Goal: Information Seeking & Learning: Learn about a topic

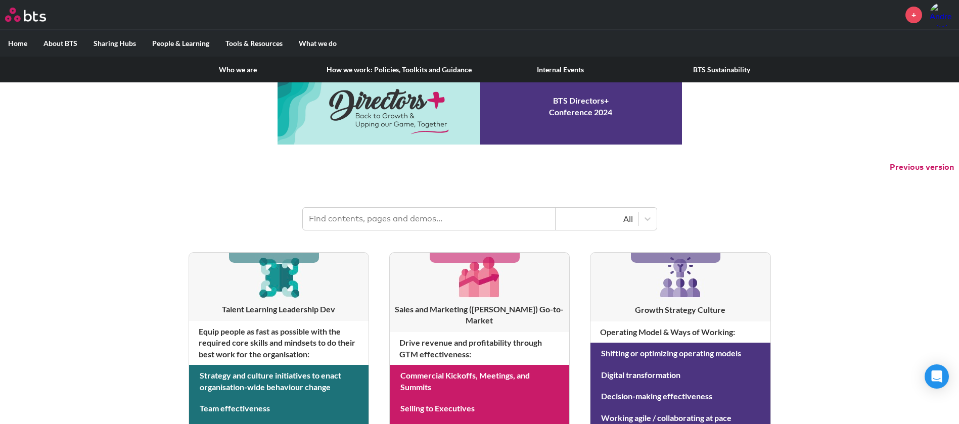
click at [63, 44] on label "About BTS" at bounding box center [60, 43] width 50 height 26
click at [0, 0] on input "About BTS" at bounding box center [0, 0] width 0 height 0
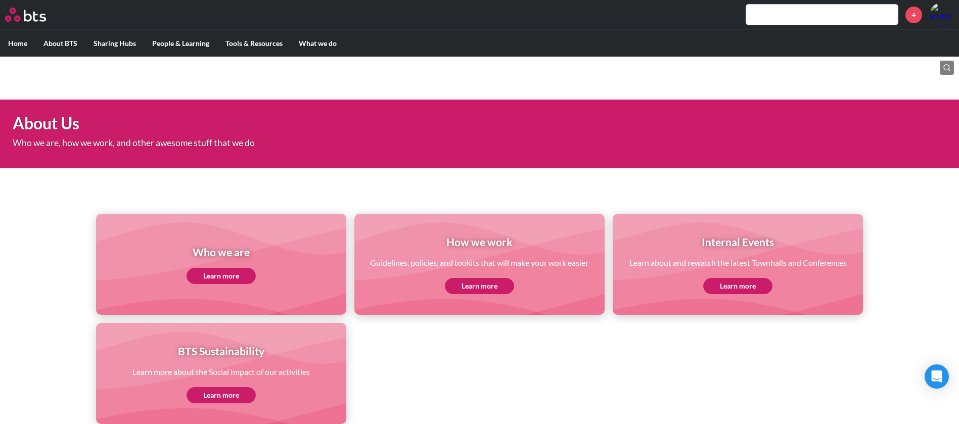
click at [237, 274] on link "Learn more" at bounding box center [221, 276] width 69 height 16
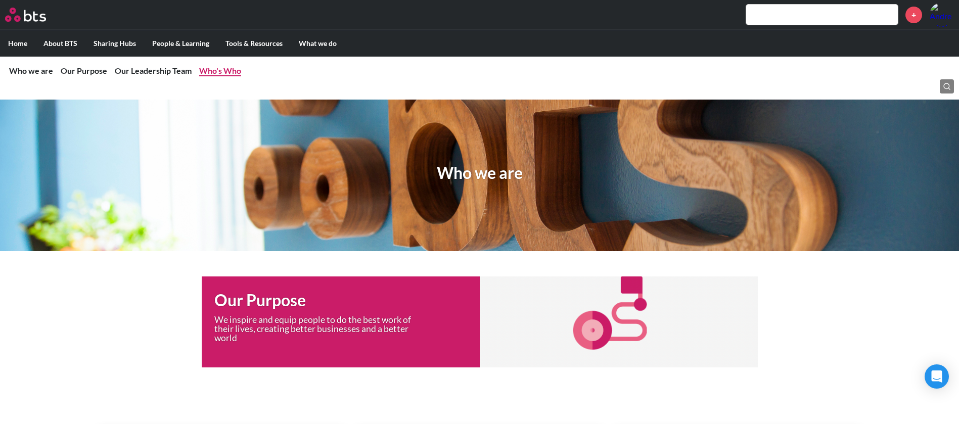
click at [212, 68] on link "Who's Who" at bounding box center [220, 71] width 42 height 10
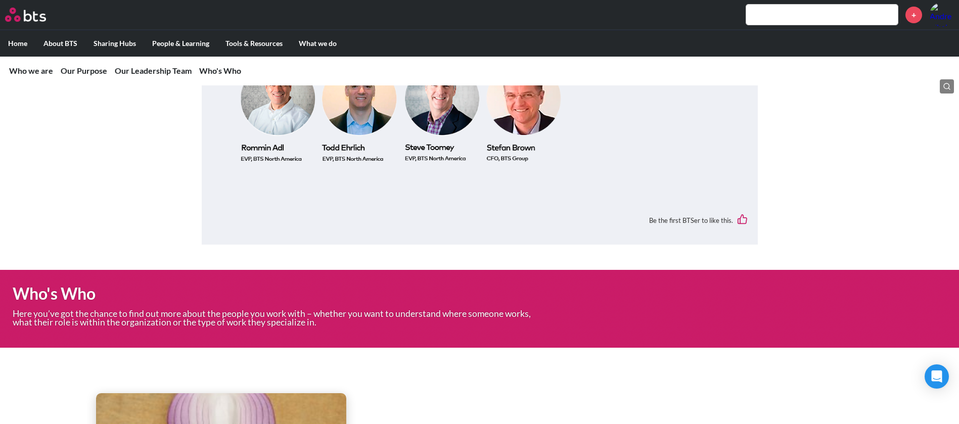
scroll to position [1515, 0]
